Goal: Information Seeking & Learning: Learn about a topic

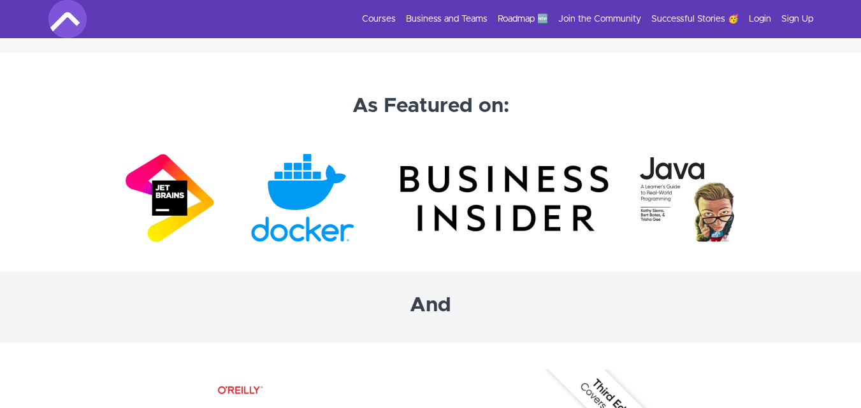
scroll to position [3868, 0]
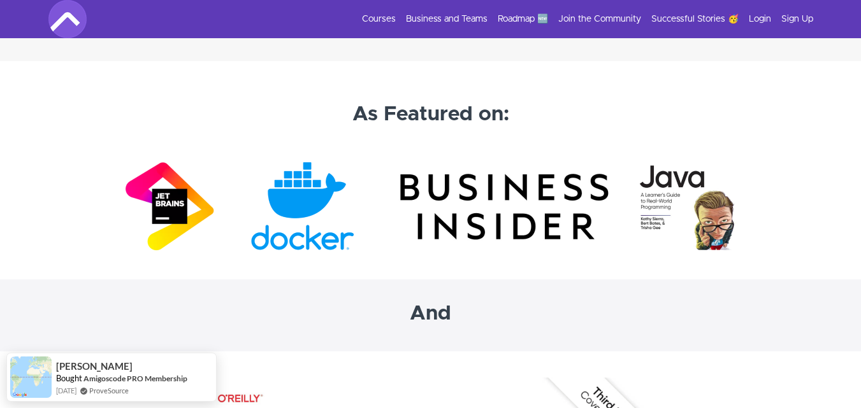
click at [702, 207] on img at bounding box center [431, 207] width 612 height 96
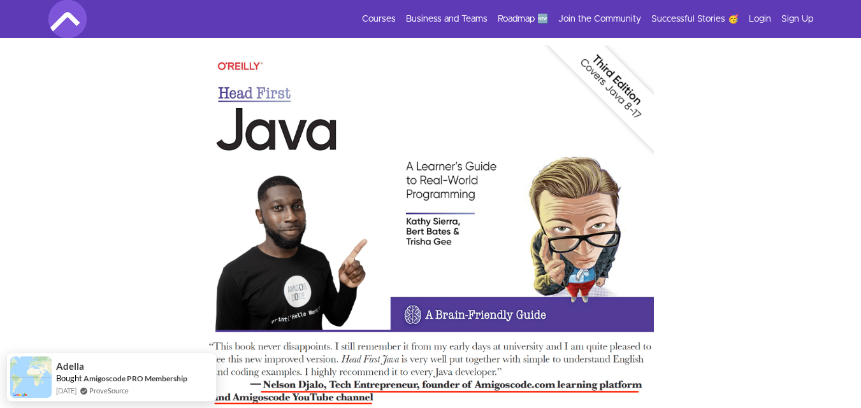
scroll to position [4557, 0]
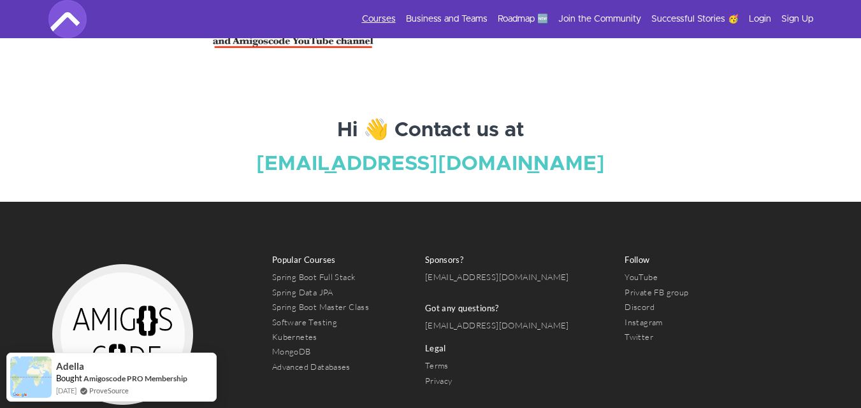
click at [368, 13] on link "Courses" at bounding box center [379, 19] width 34 height 13
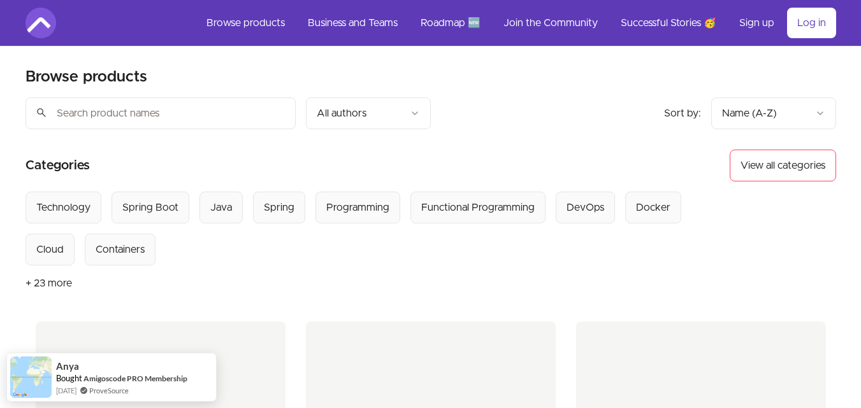
click at [57, 282] on button "+ 23 more" at bounding box center [48, 284] width 47 height 36
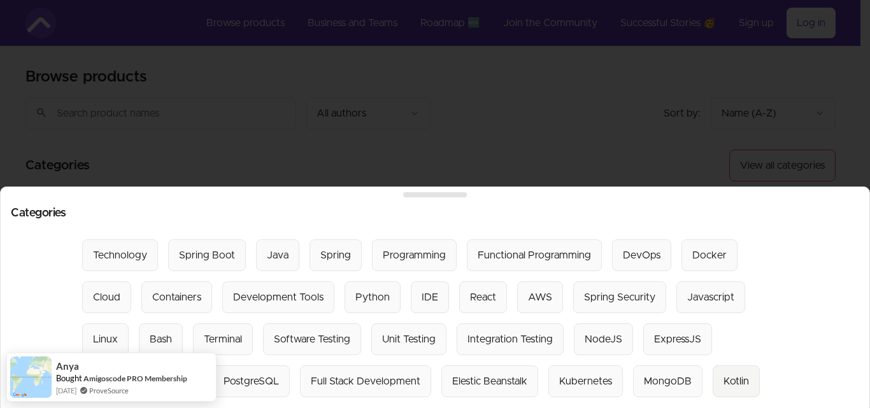
click at [728, 374] on div "Kotlin" at bounding box center [736, 381] width 25 height 15
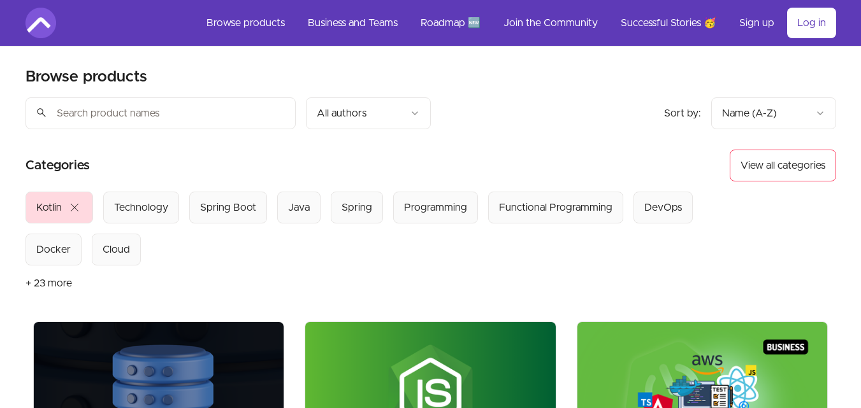
scroll to position [357, 0]
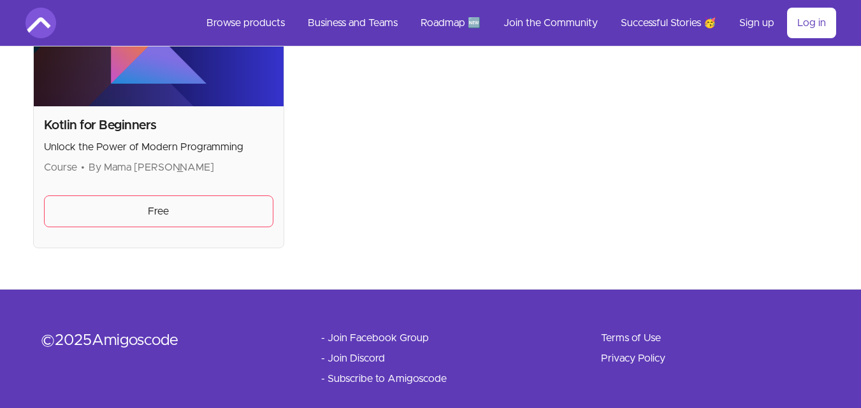
click at [168, 104] on img at bounding box center [159, 36] width 250 height 141
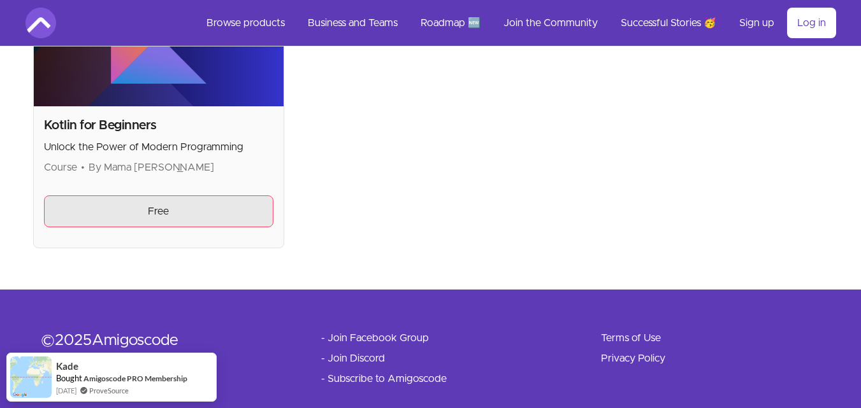
click at [138, 207] on link "Free" at bounding box center [159, 212] width 230 height 32
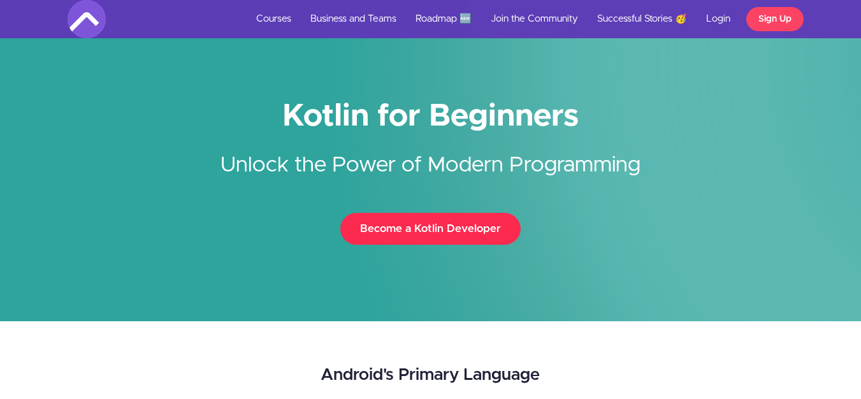
click at [484, 233] on button "Become a Kotlin Developer" at bounding box center [430, 229] width 180 height 32
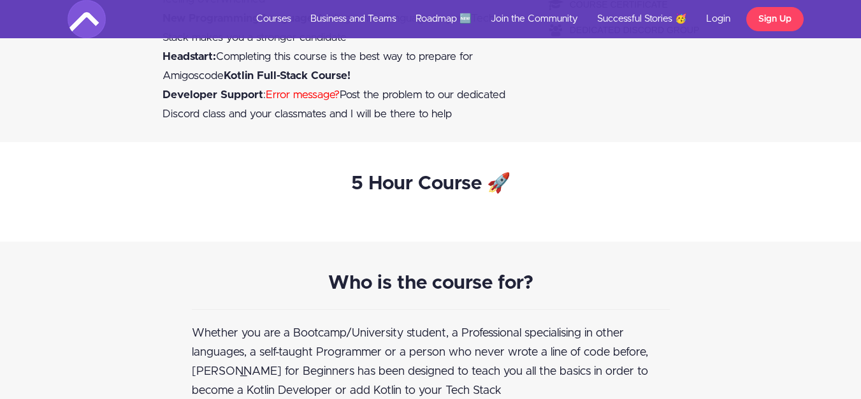
scroll to position [1394, 0]
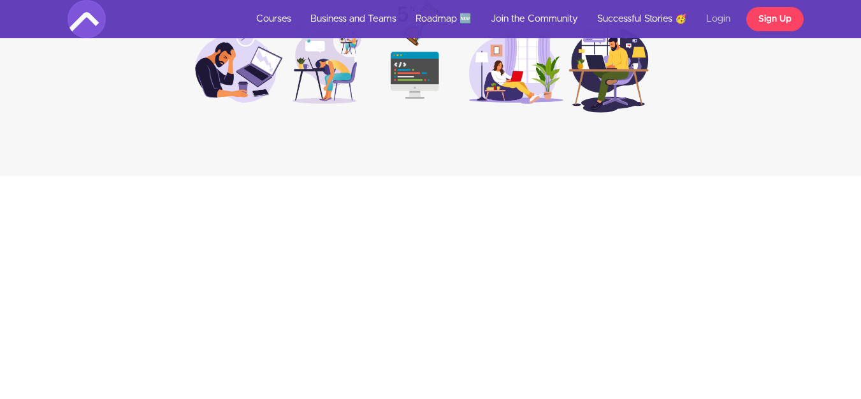
scroll to position [1663, 0]
click at [714, 18] on link "Login" at bounding box center [717, 19] width 43 height 38
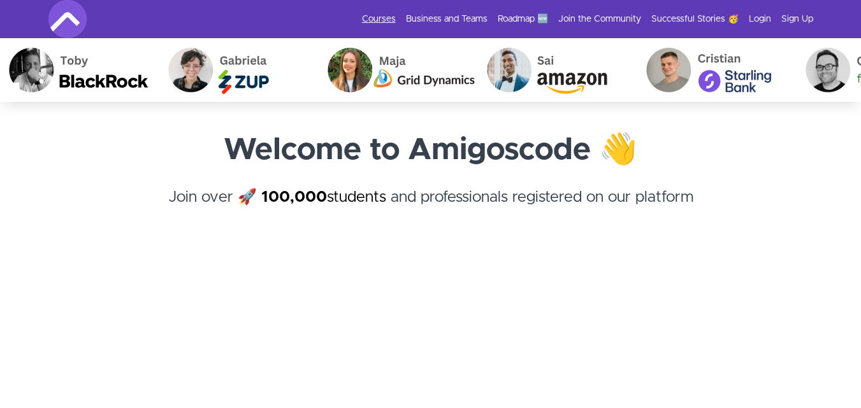
click at [385, 20] on link "Courses" at bounding box center [379, 19] width 34 height 13
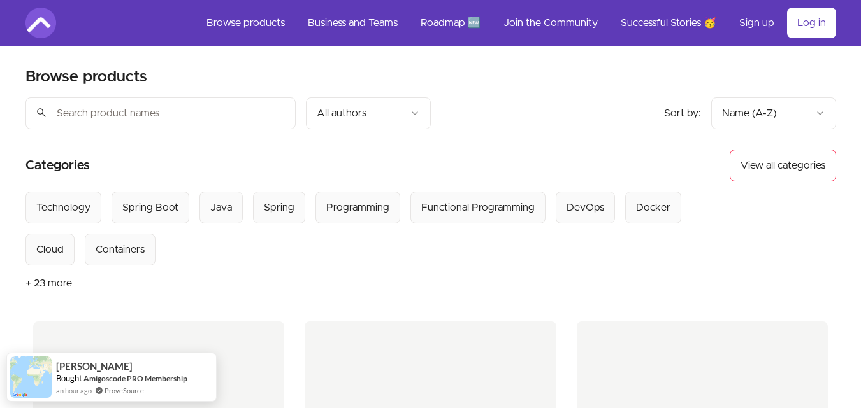
scroll to position [357, 0]
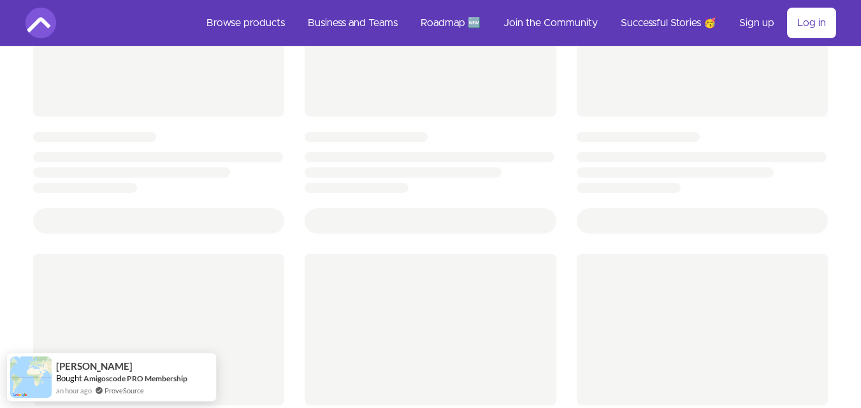
drag, startPoint x: 857, startPoint y: 77, endPoint x: 870, endPoint y: 59, distance: 21.9
click at [860, 59] on html "Skip to main content Main menu Includes navigation links and user settings Brow…" at bounding box center [430, 172] width 861 height 1059
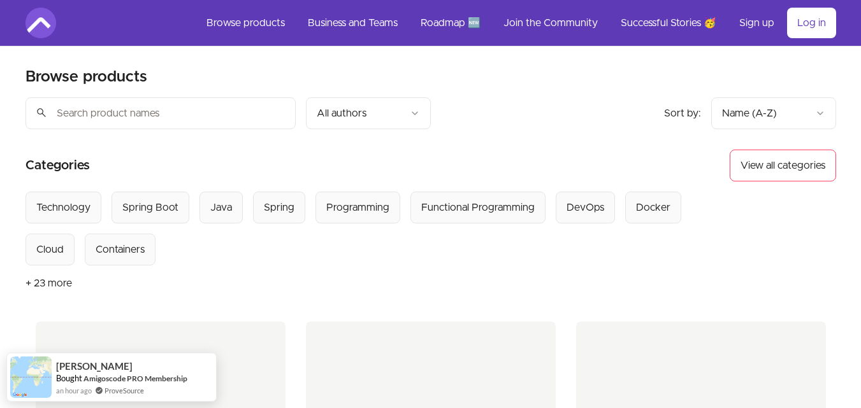
click at [57, 280] on button "+ 23 more" at bounding box center [48, 284] width 47 height 36
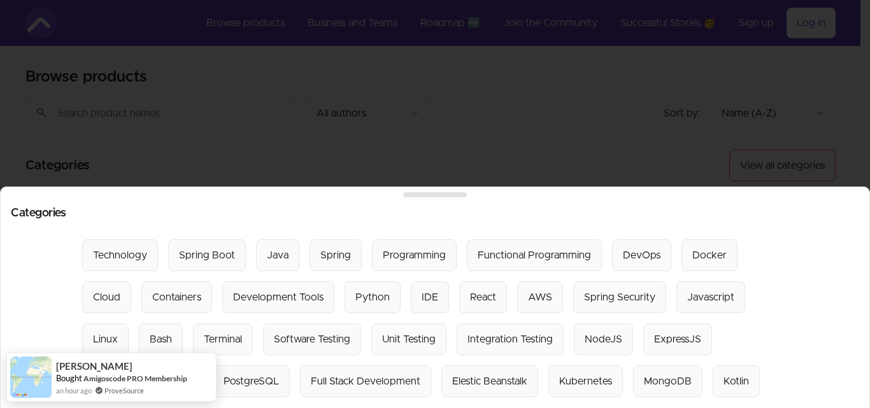
click at [277, 150] on div at bounding box center [435, 204] width 870 height 408
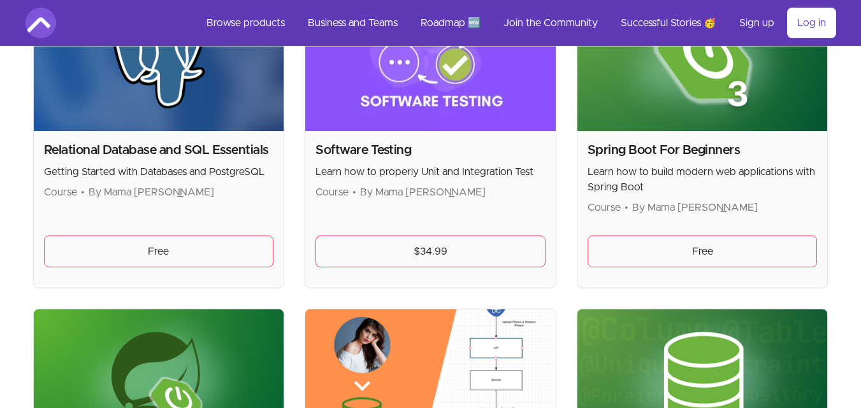
scroll to position [2518, 0]
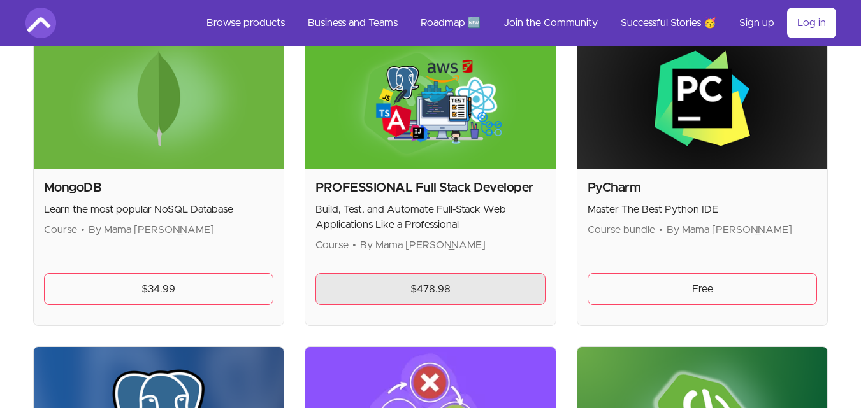
click at [442, 285] on link "$478.98" at bounding box center [430, 289] width 230 height 32
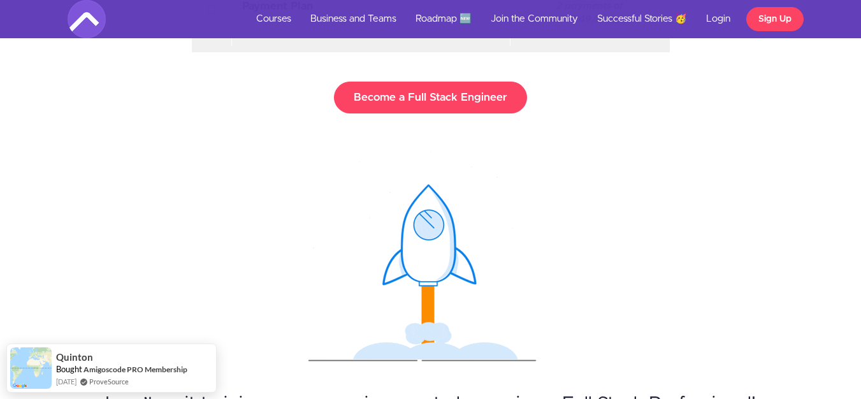
scroll to position [11866, 0]
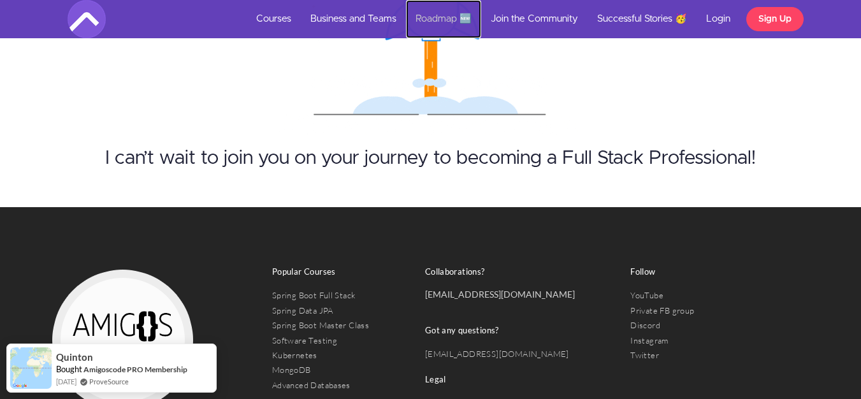
click at [445, 15] on link "Roadmap 🆕" at bounding box center [443, 19] width 75 height 38
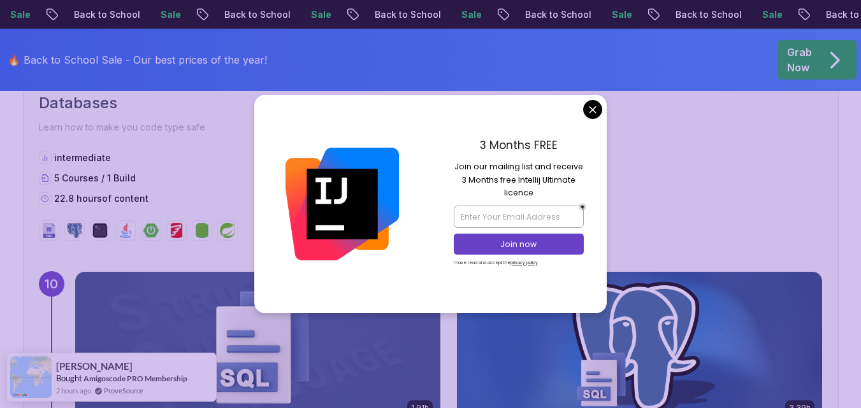
scroll to position [5392, 0]
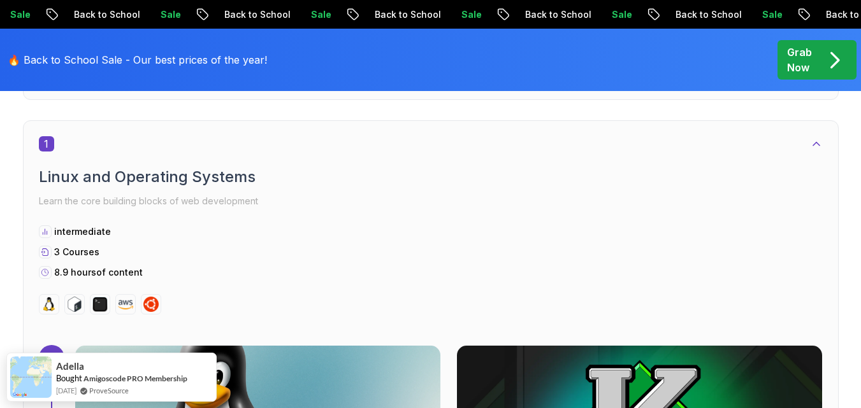
scroll to position [774, 0]
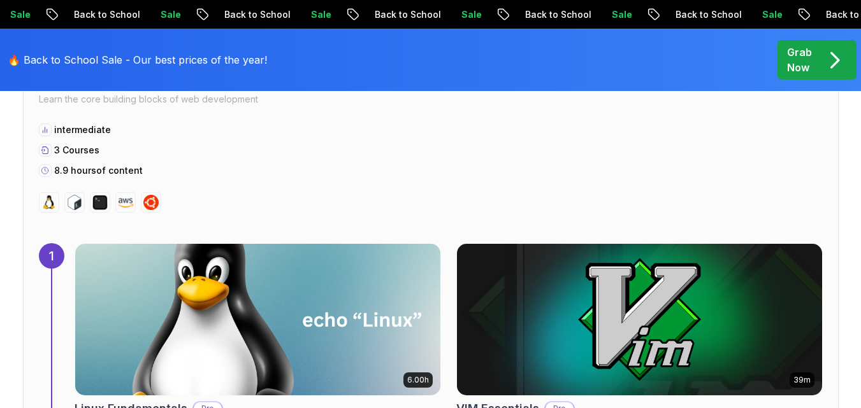
click at [341, 292] on img at bounding box center [258, 319] width 384 height 159
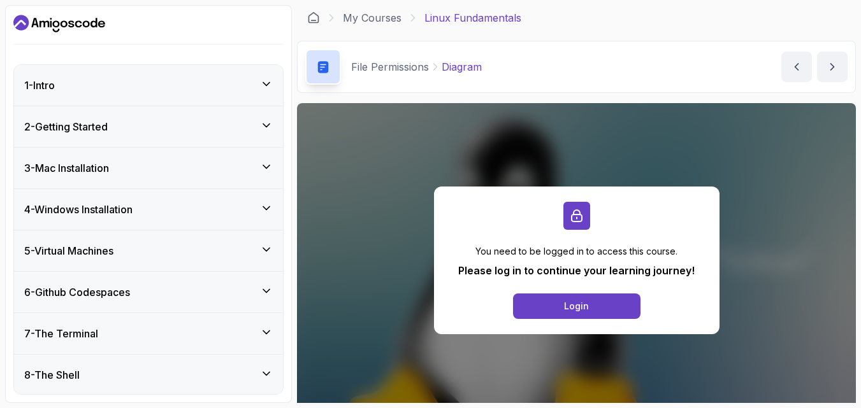
click at [226, 172] on div "3 - Mac Installation" at bounding box center [148, 168] width 248 height 15
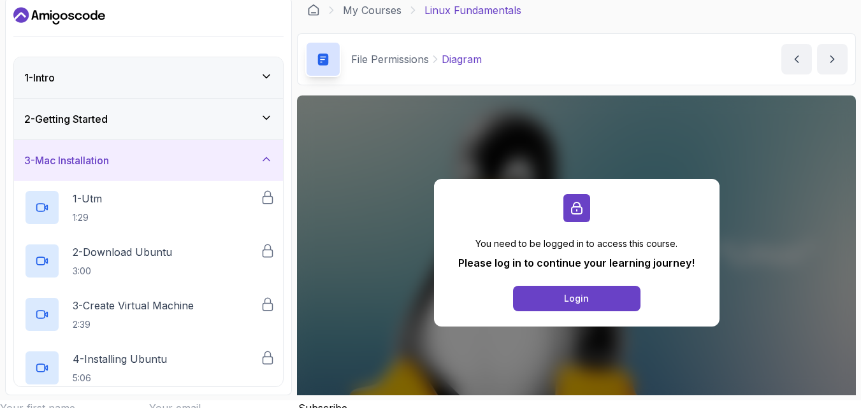
scroll to position [15, 0]
